Goal: Task Accomplishment & Management: Use online tool/utility

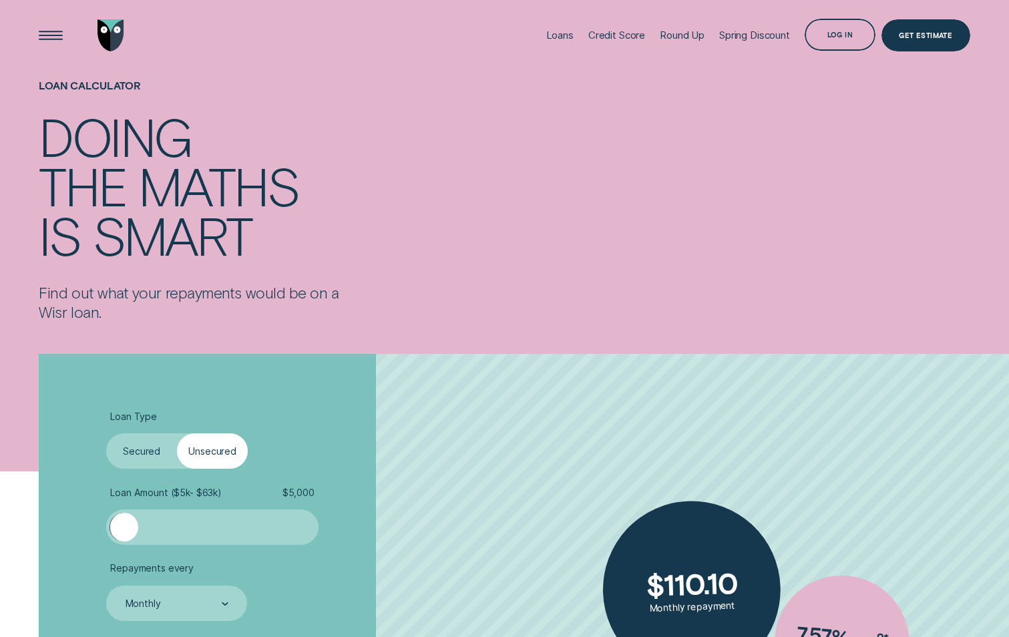
click at [202, 454] on label "Unsecured" at bounding box center [212, 451] width 71 height 35
click at [177, 434] on input "Unsecured" at bounding box center [177, 434] width 0 height 0
click at [180, 525] on div at bounding box center [212, 527] width 177 height 28
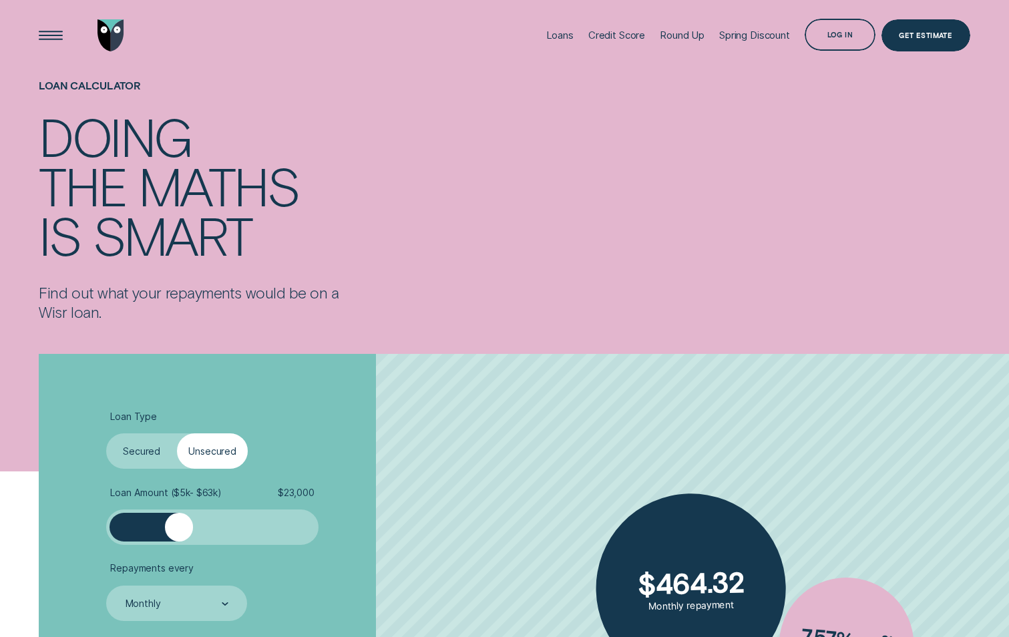
scroll to position [134, 0]
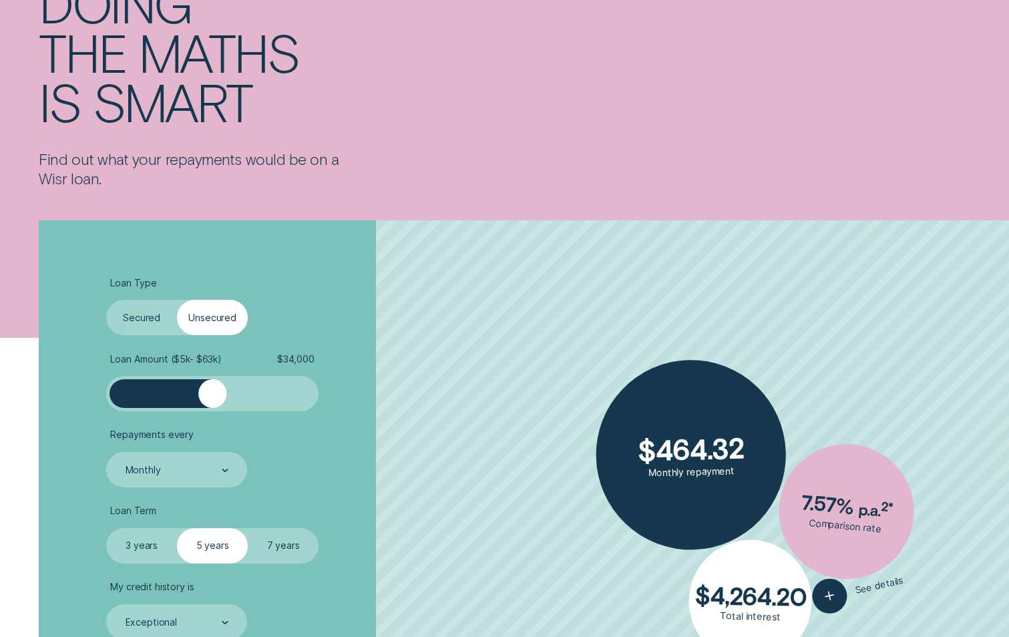
drag, startPoint x: 179, startPoint y: 400, endPoint x: 212, endPoint y: 398, distance: 32.8
click at [212, 398] on div at bounding box center [212, 393] width 28 height 28
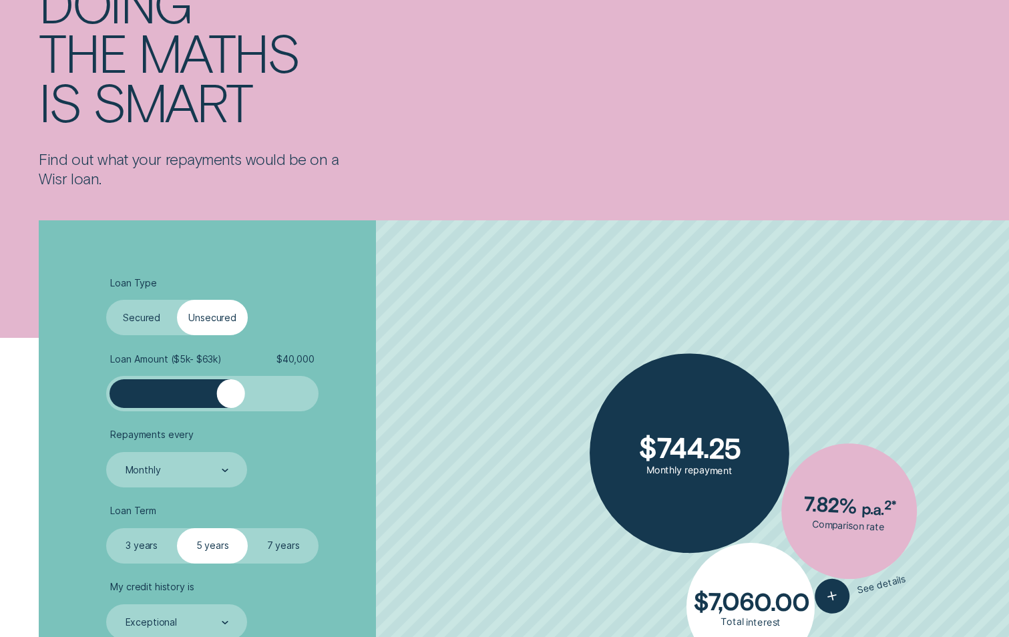
drag, startPoint x: 212, startPoint y: 398, endPoint x: 230, endPoint y: 445, distance: 50.4
click at [230, 445] on ul "Loan Type Select Loan Type Secured Unsecured Loan Amount ( $5k - $63k ) $ 40,00…" at bounding box center [268, 458] width 325 height 363
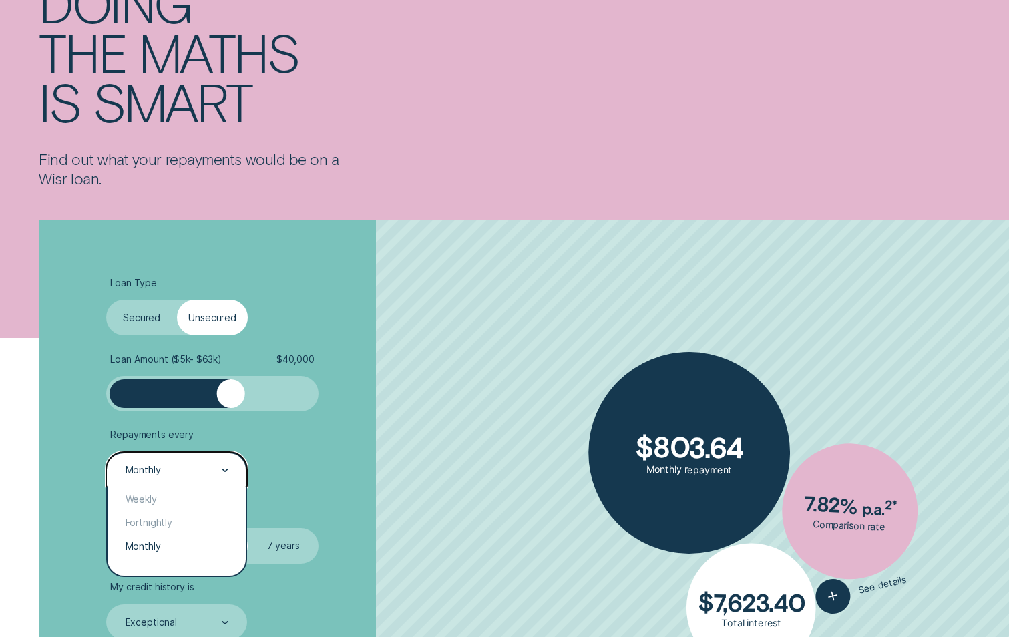
click at [169, 478] on div "Monthly" at bounding box center [176, 469] width 141 height 35
click at [156, 525] on div "Fortnightly" at bounding box center [177, 522] width 138 height 23
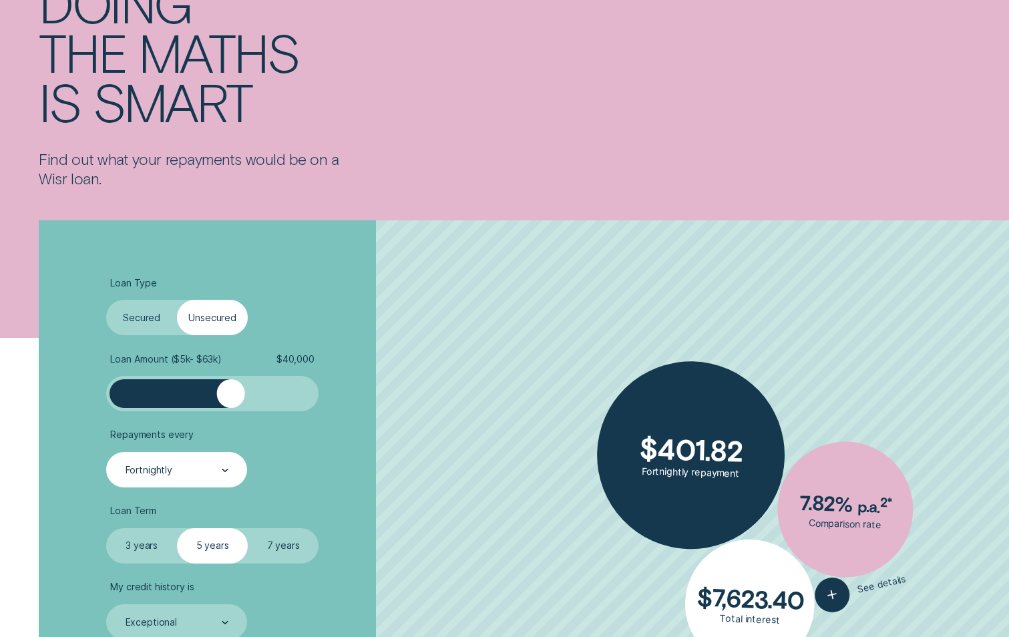
click at [211, 550] on label "5 years" at bounding box center [212, 545] width 71 height 35
click at [177, 528] on input "5 years" at bounding box center [177, 528] width 0 height 0
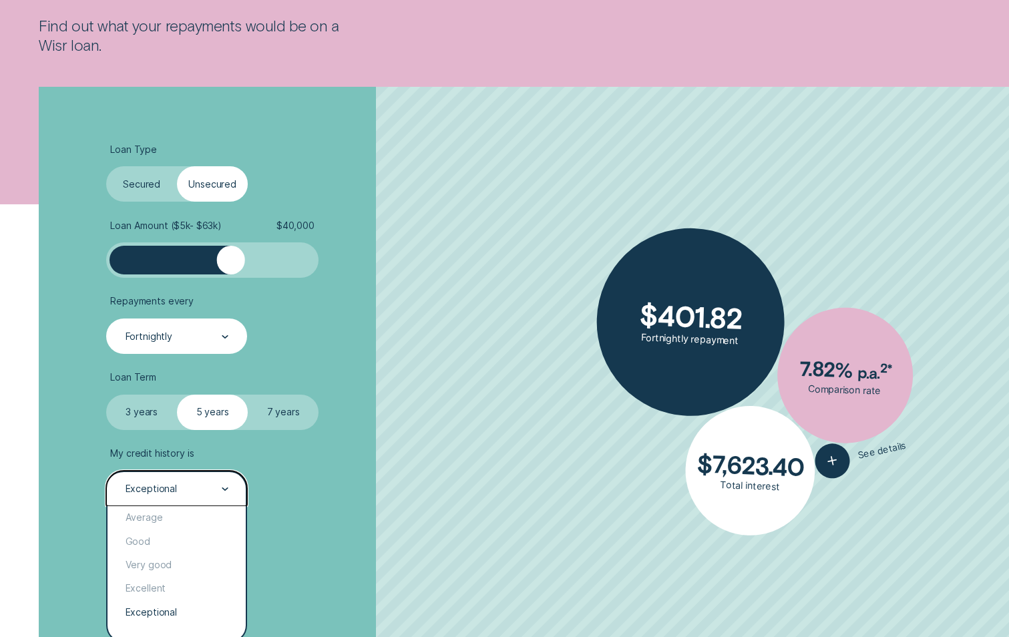
click at [145, 484] on div "Exceptional" at bounding box center [151, 489] width 51 height 12
click at [154, 540] on div "Good" at bounding box center [177, 541] width 138 height 23
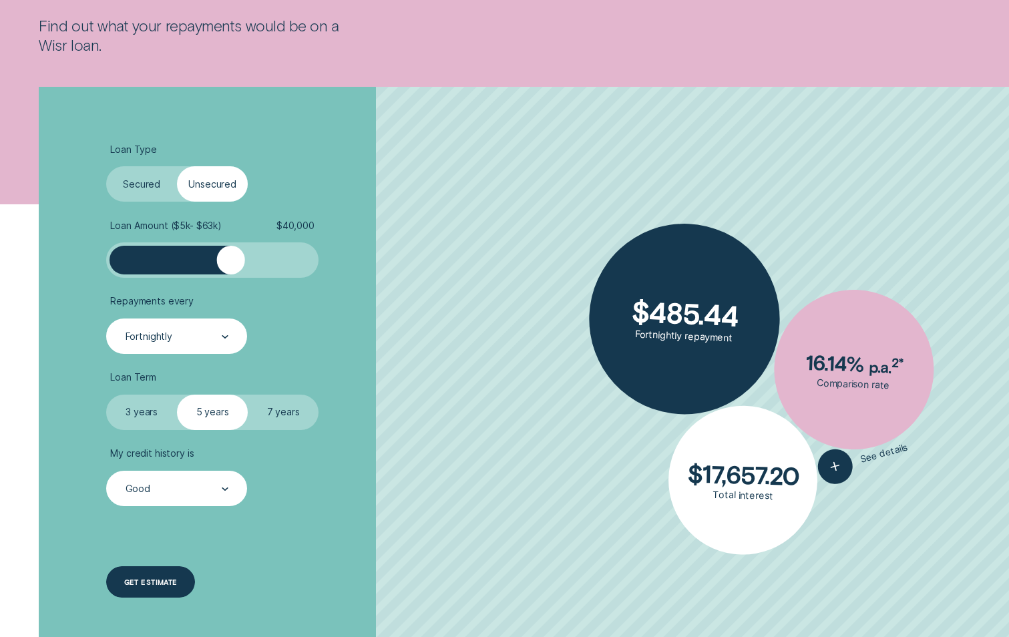
click at [166, 584] on div "Get estimate" at bounding box center [150, 582] width 53 height 6
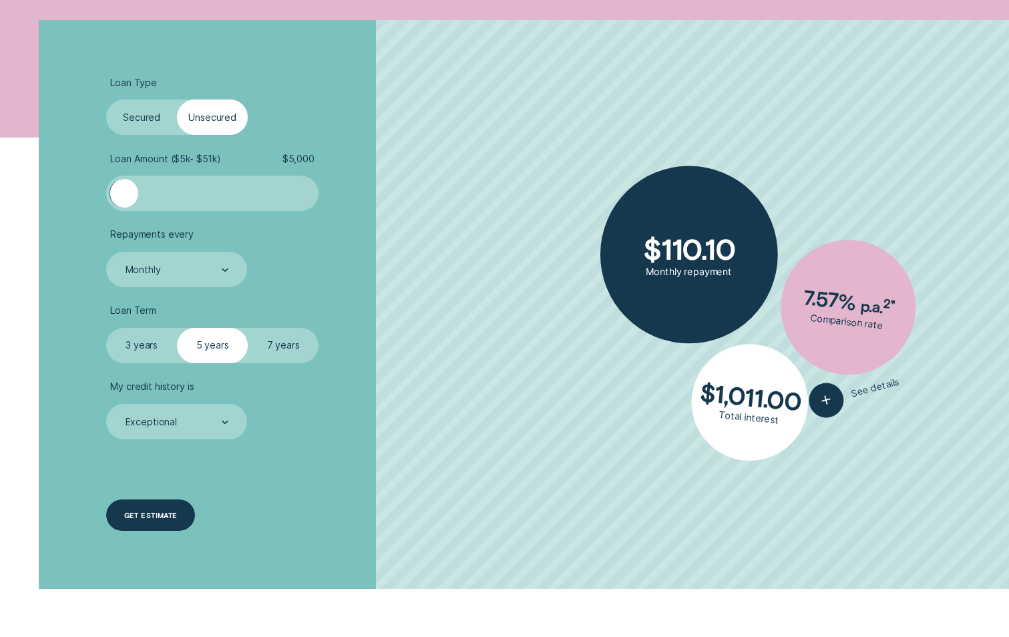
click at [154, 513] on div "Get estimate" at bounding box center [150, 515] width 53 height 6
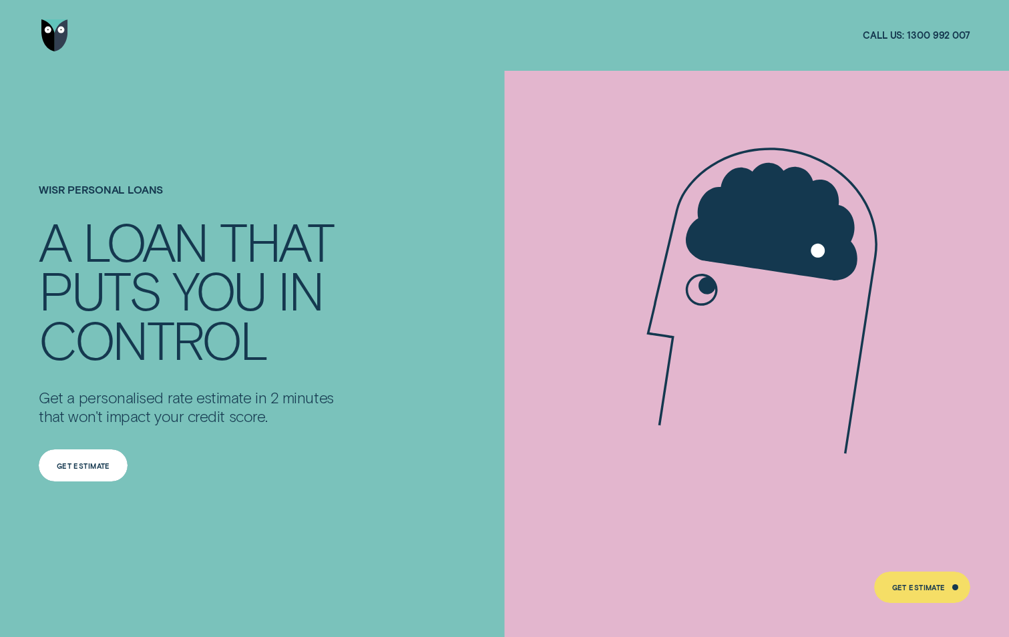
click at [84, 466] on div "Get Estimate" at bounding box center [83, 466] width 53 height 6
